Goal: Transaction & Acquisition: Purchase product/service

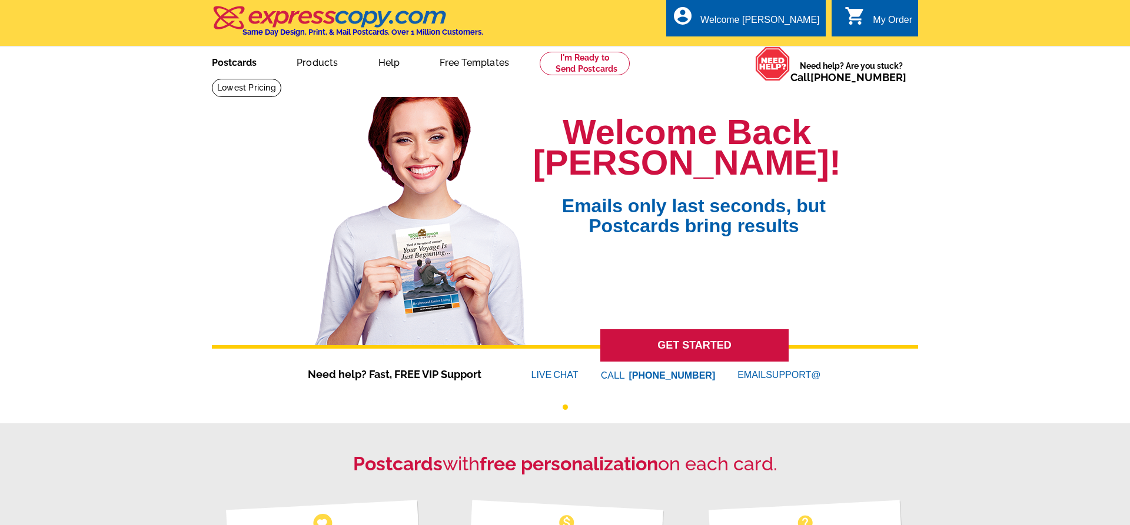
click at [234, 62] on link "Postcards" at bounding box center [234, 62] width 82 height 28
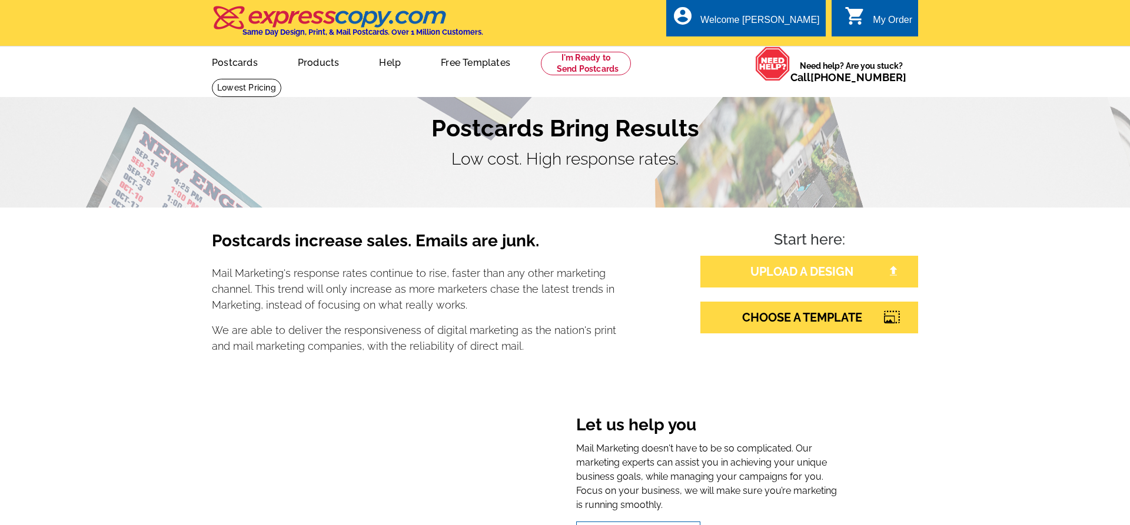
click at [776, 278] on link "UPLOAD A DESIGN" at bounding box center [809, 272] width 218 height 32
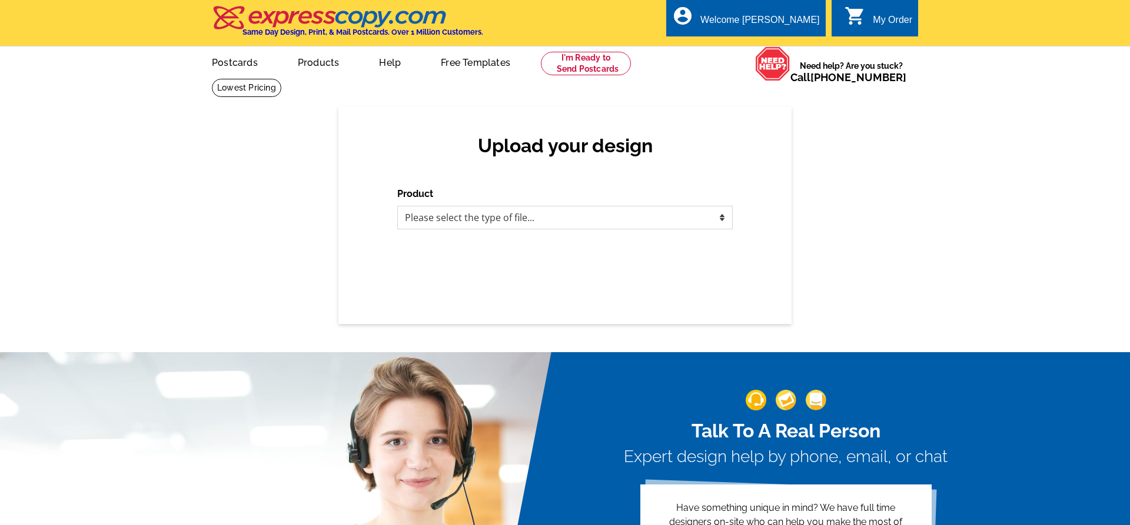
click at [397, 206] on select "Please select the type of file... Postcards Business Cards Letters and flyers G…" at bounding box center [564, 218] width 335 height 24
select select "1"
click option "Postcards" at bounding box center [0, 0] width 0 height 0
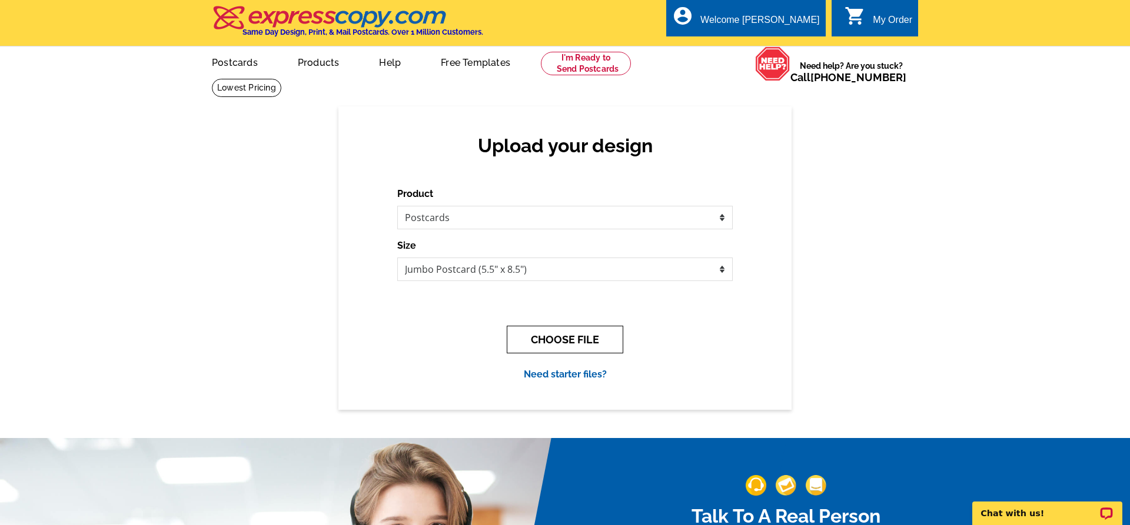
click at [599, 342] on button "CHOOSE FILE" at bounding box center [565, 340] width 117 height 28
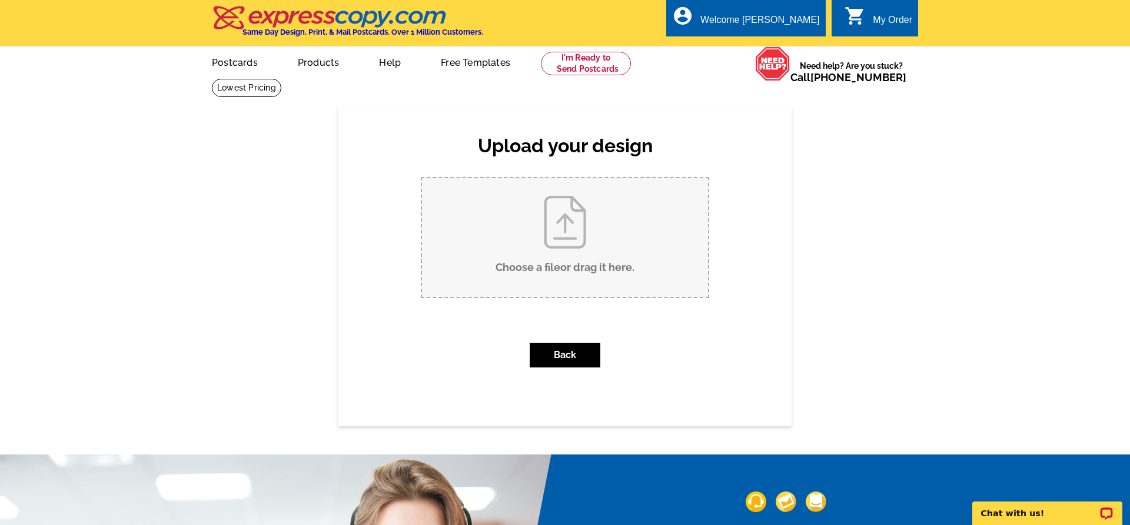
click at [579, 262] on input "Choose a file or drag it here ." at bounding box center [565, 237] width 286 height 119
type input "C:\fakepath\511 E. 16th Street just listed crm, lm.pdf"
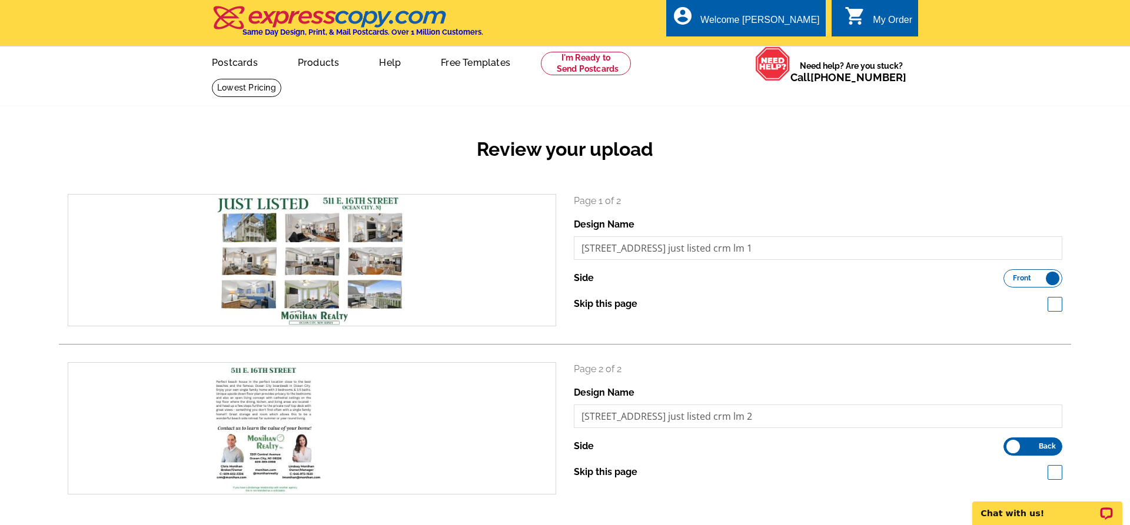
scroll to position [300, 0]
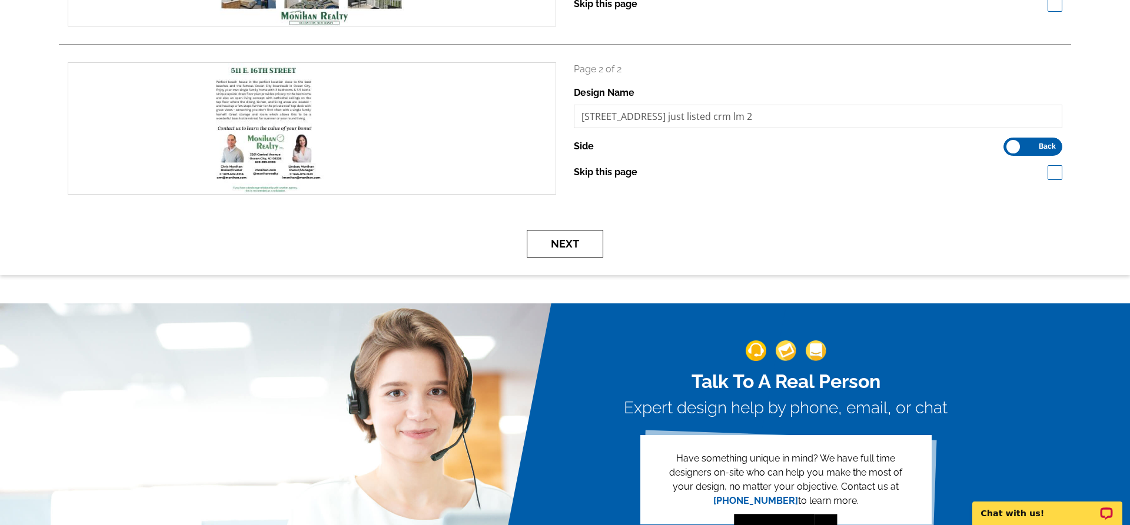
click at [557, 239] on button "Next" at bounding box center [565, 244] width 76 height 28
click at [574, 242] on button "Next" at bounding box center [565, 244] width 76 height 28
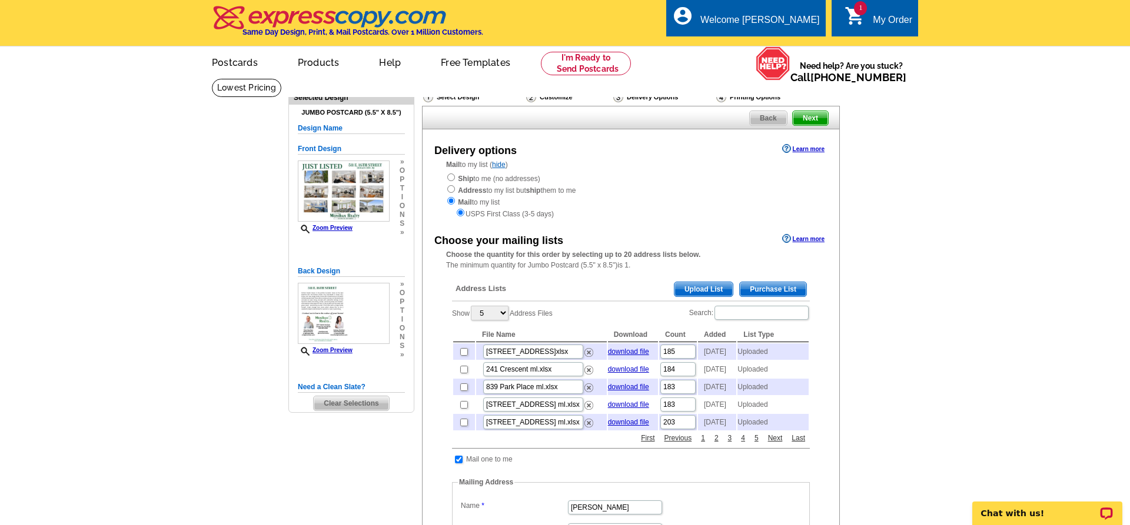
click at [716, 288] on span "Upload List" at bounding box center [703, 289] width 58 height 14
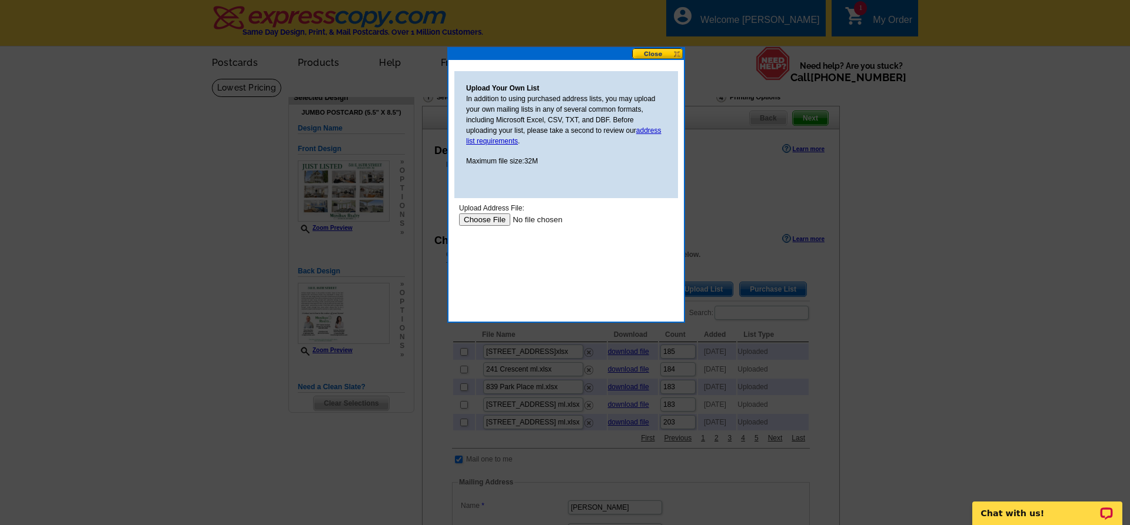
click at [483, 219] on input "file" at bounding box center [533, 220] width 149 height 12
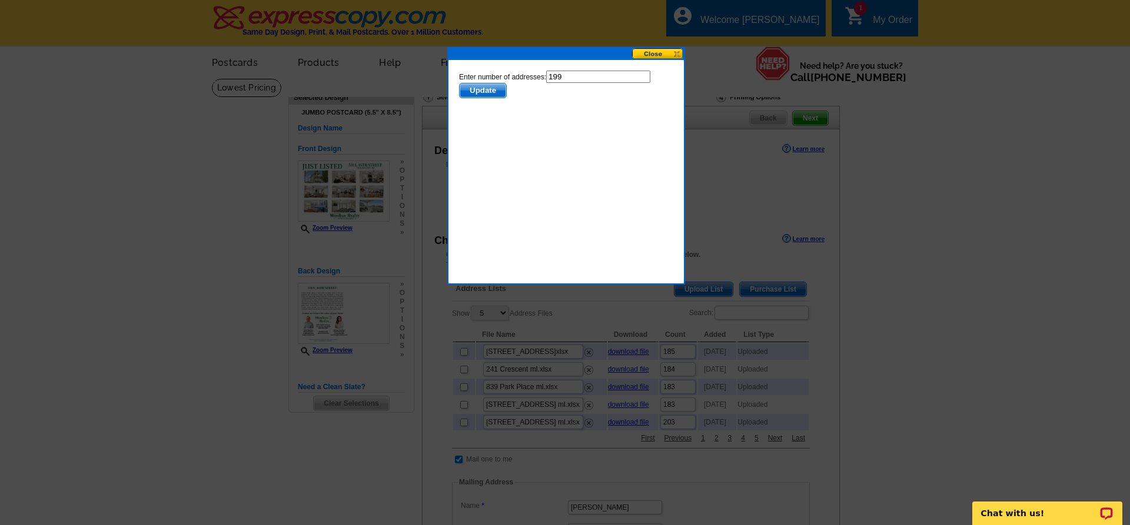
click at [584, 69] on html "Enter number of addresses: 199 Update" at bounding box center [566, 125] width 224 height 118
click at [581, 71] on input "199" at bounding box center [598, 77] width 104 height 12
type input "198"
click at [472, 88] on span "Update" at bounding box center [483, 91] width 46 height 14
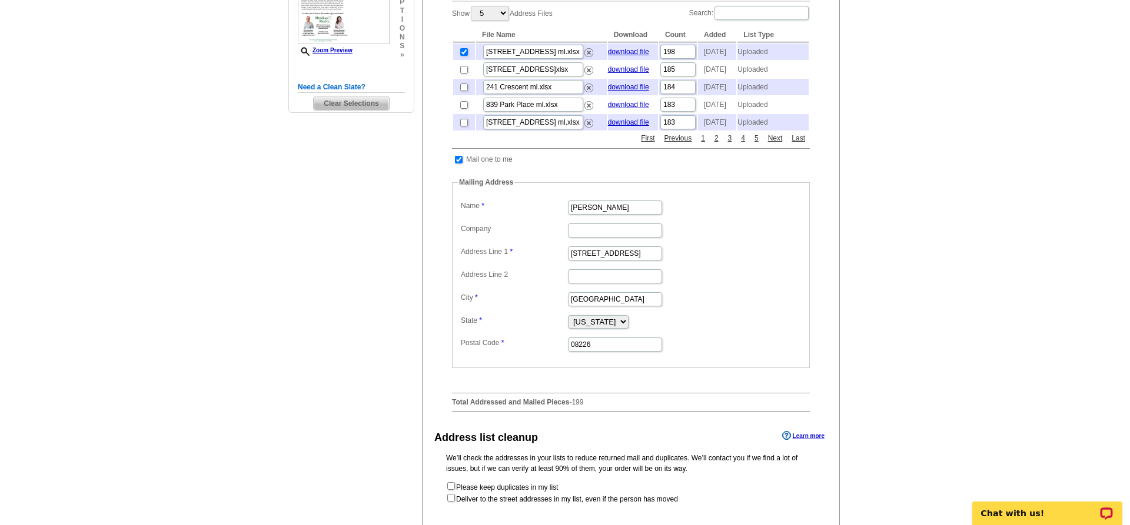
scroll to position [600, 0]
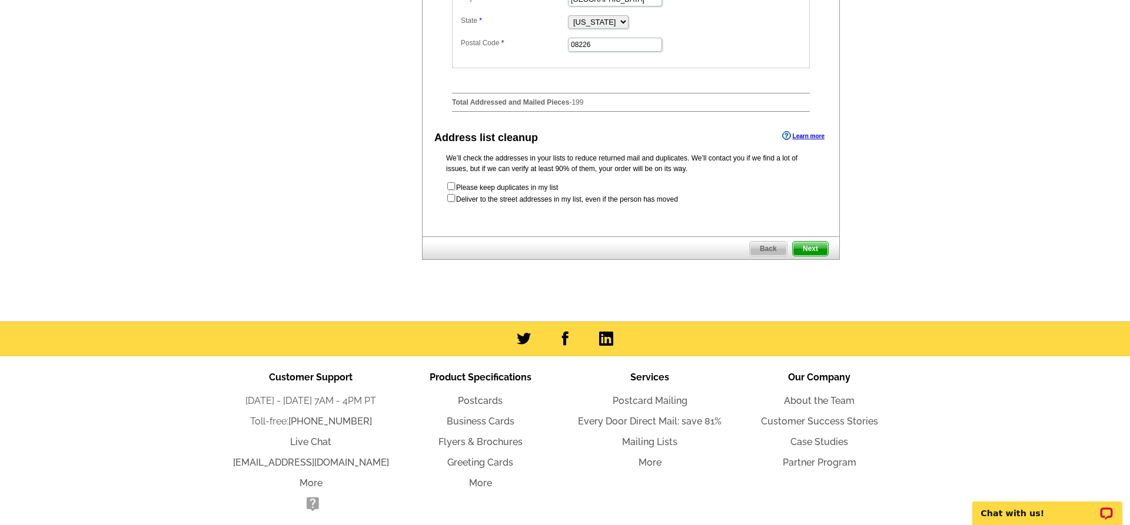
click at [805, 250] on span "Next" at bounding box center [810, 249] width 35 height 14
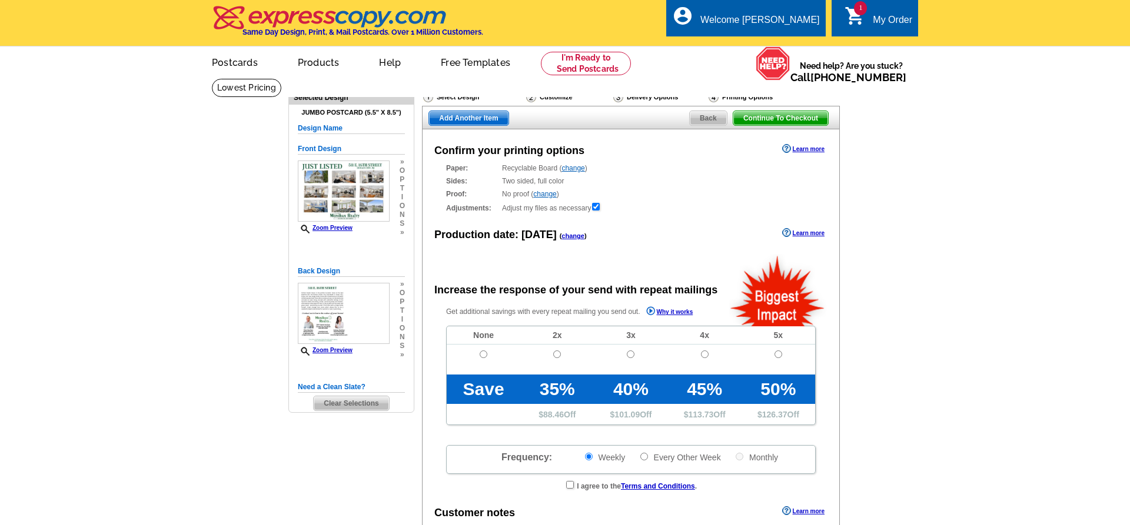
radio input "false"
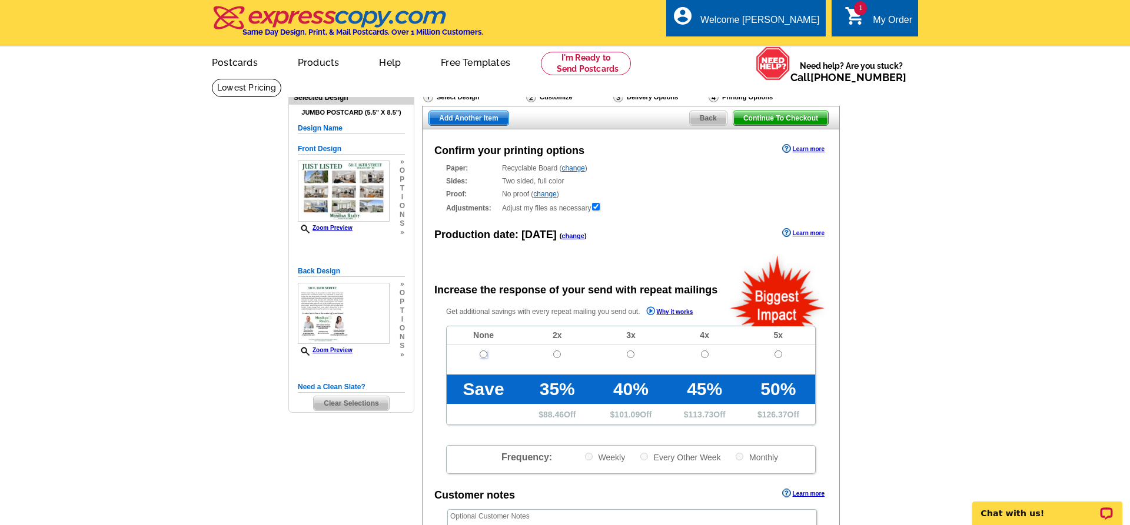
click at [485, 358] on input "radio" at bounding box center [484, 355] width 8 height 8
radio input "true"
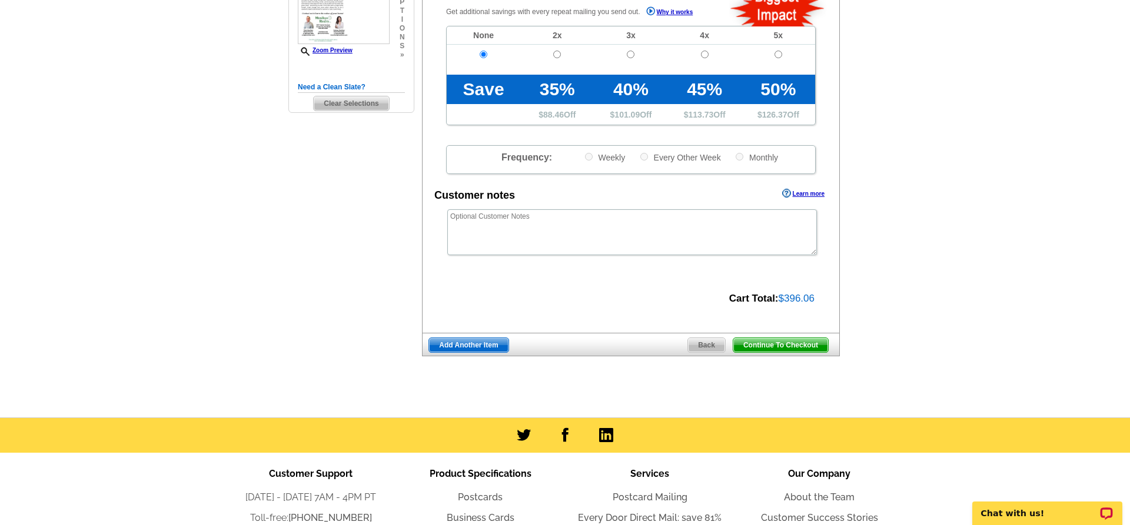
click at [751, 345] on span "Continue To Checkout" at bounding box center [780, 345] width 95 height 14
click at [773, 345] on span "Continue To Checkout" at bounding box center [780, 345] width 95 height 14
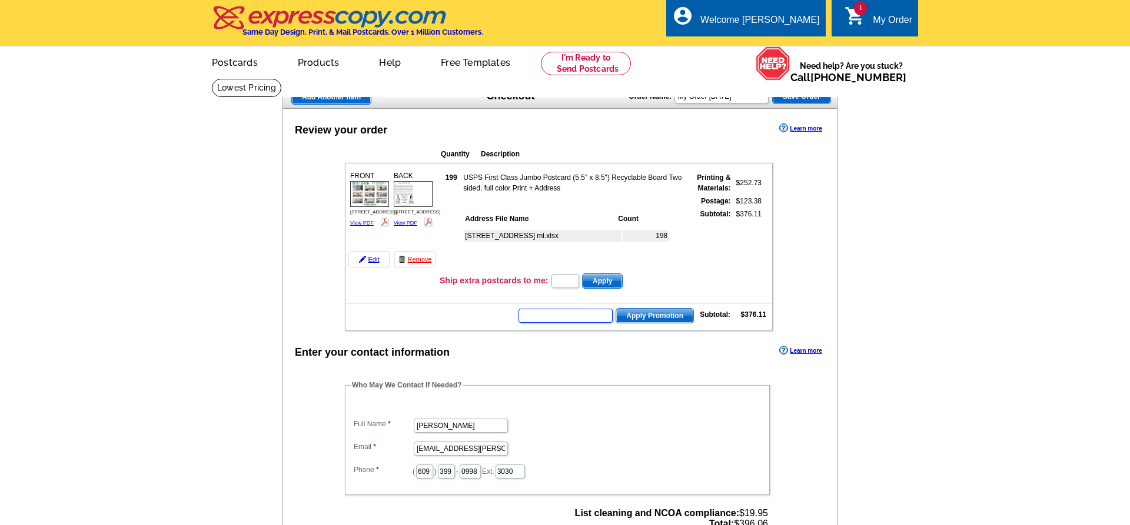
click at [578, 323] on input "text" at bounding box center [565, 316] width 94 height 14
type input "2330"
click at [638, 316] on span "Apply Promotion" at bounding box center [654, 316] width 77 height 14
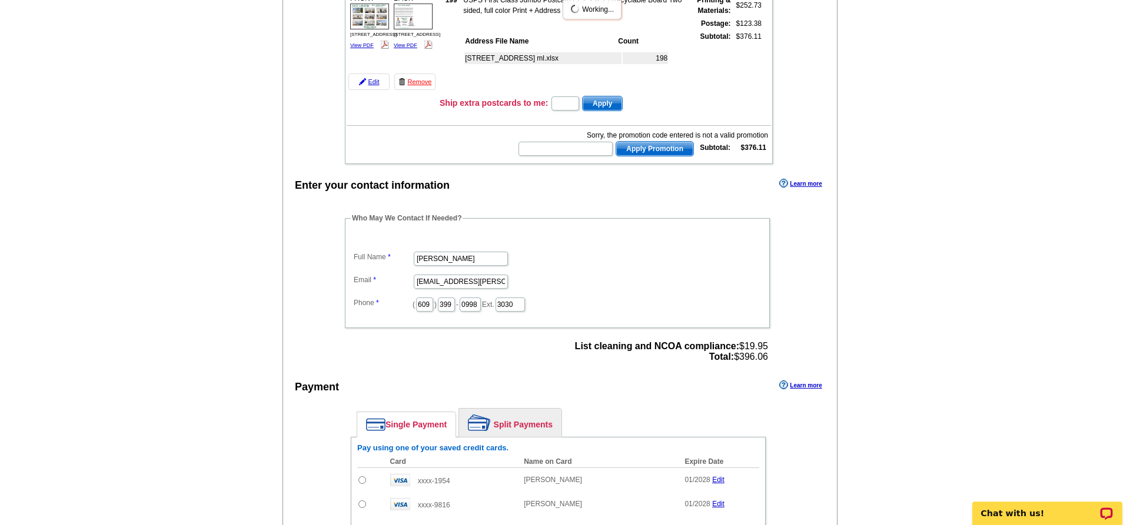
scroll to position [120, 0]
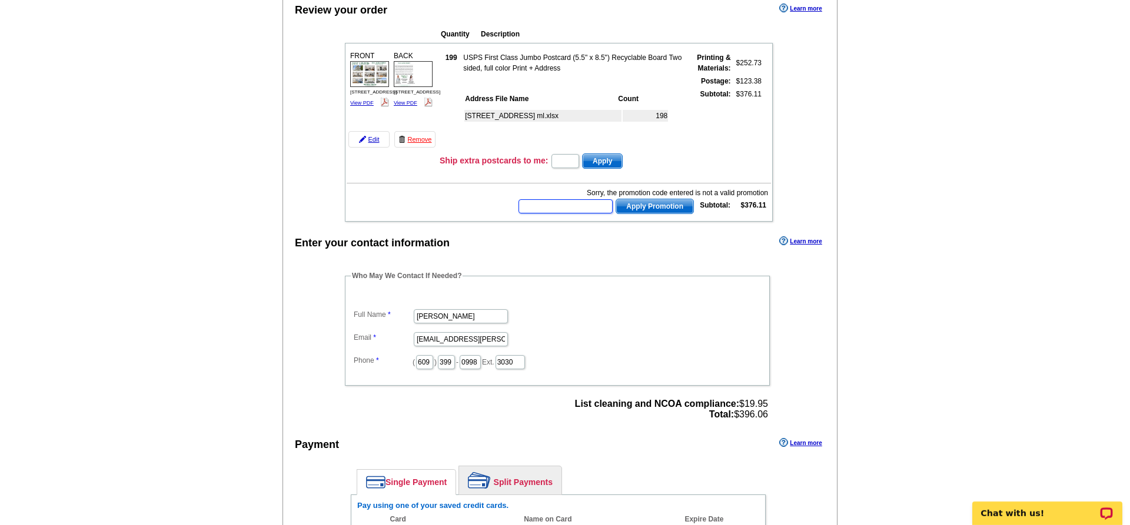
click at [574, 208] on input "text" at bounding box center [565, 206] width 94 height 14
type input "nm2330"
click at [671, 206] on span "Apply Promotion" at bounding box center [654, 206] width 77 height 14
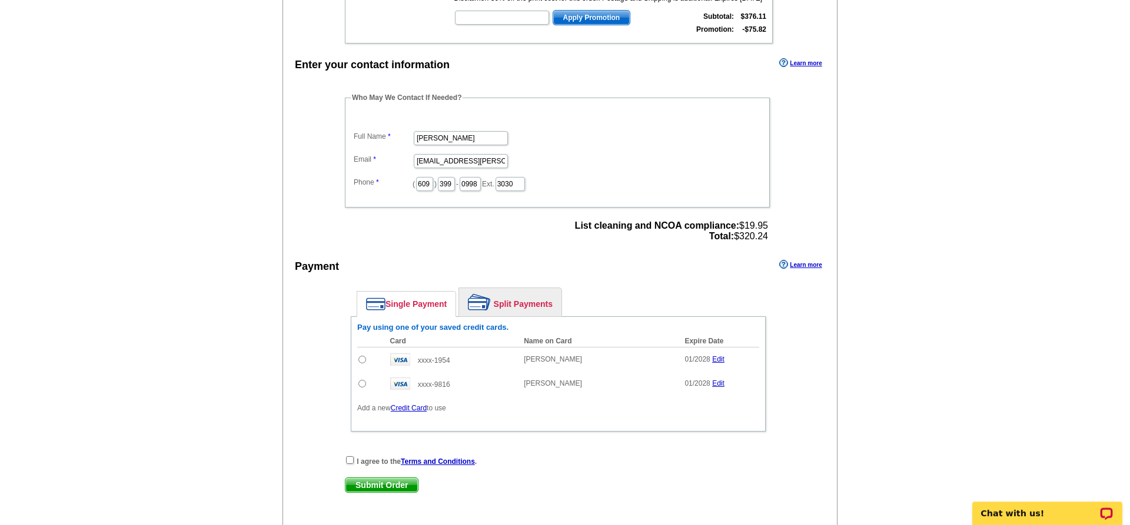
scroll to position [480, 0]
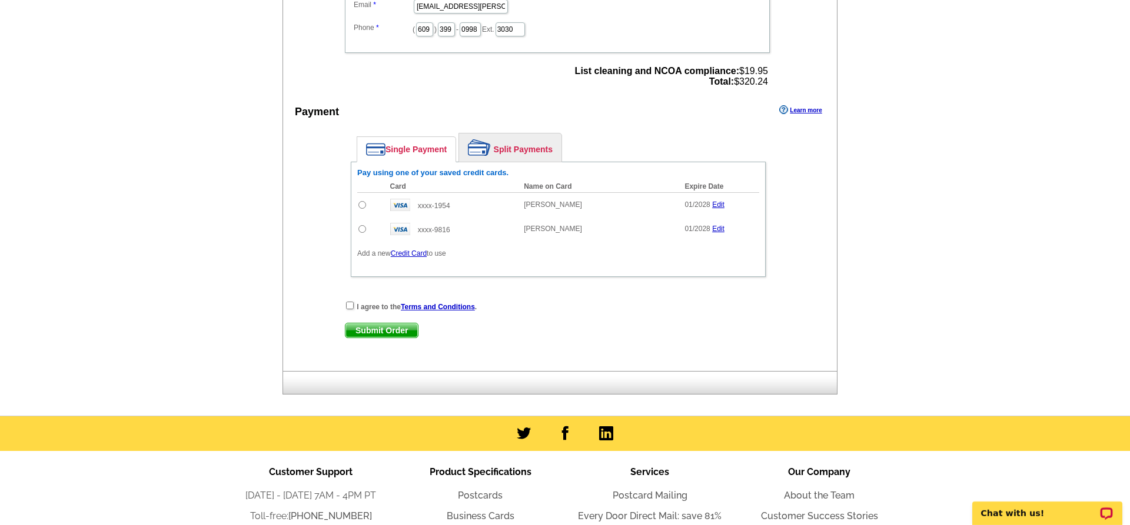
click at [361, 209] on input "radio" at bounding box center [362, 205] width 8 height 8
radio input "true"
click at [347, 310] on input "checkbox" at bounding box center [350, 306] width 8 height 8
checkbox input "true"
click at [372, 338] on span "Submit Order" at bounding box center [381, 331] width 72 height 14
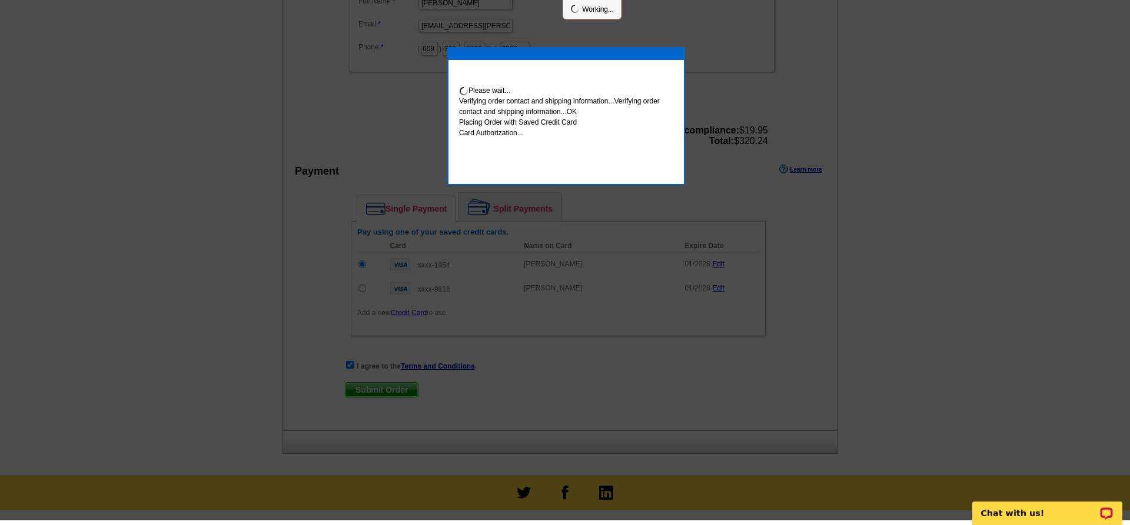
scroll to position [475, 0]
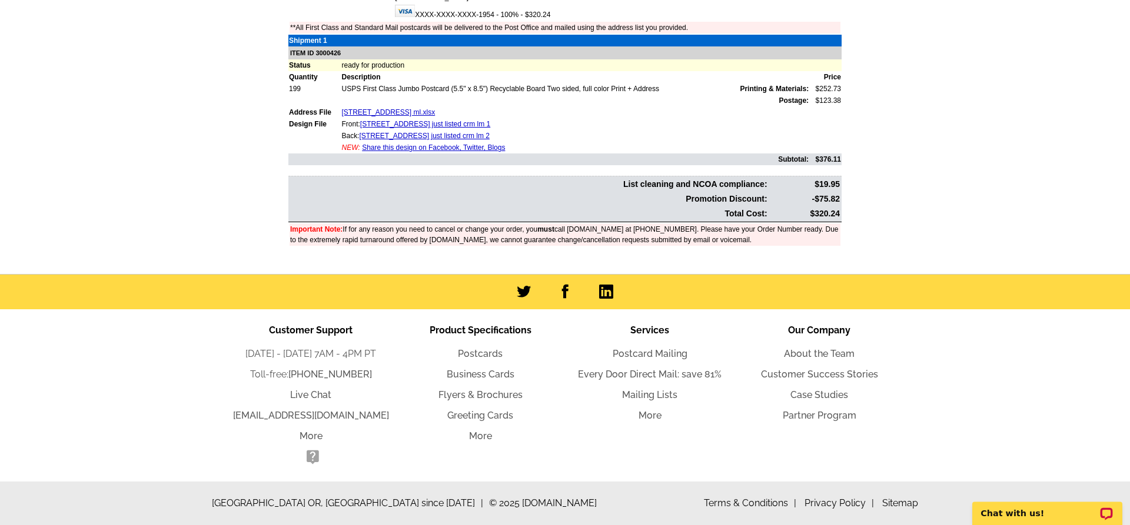
scroll to position [380, 0]
